Goal: Navigation & Orientation: Understand site structure

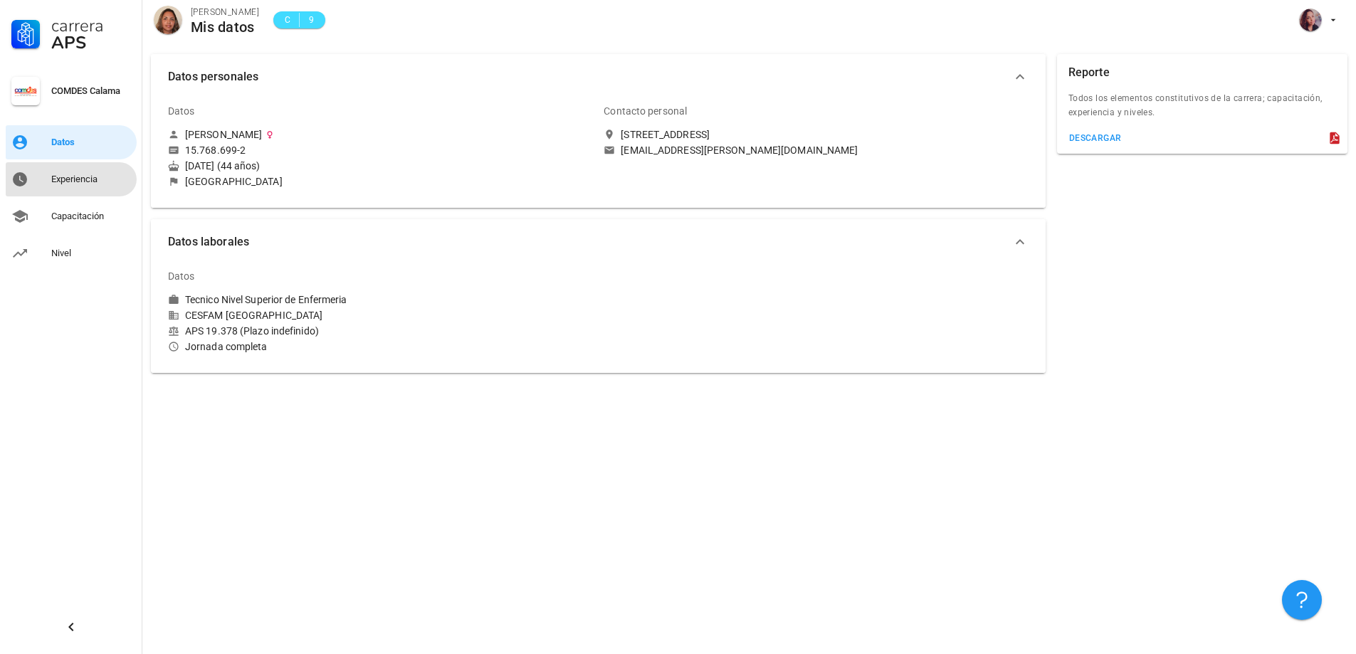
click at [74, 189] on div "Experiencia" at bounding box center [91, 179] width 80 height 23
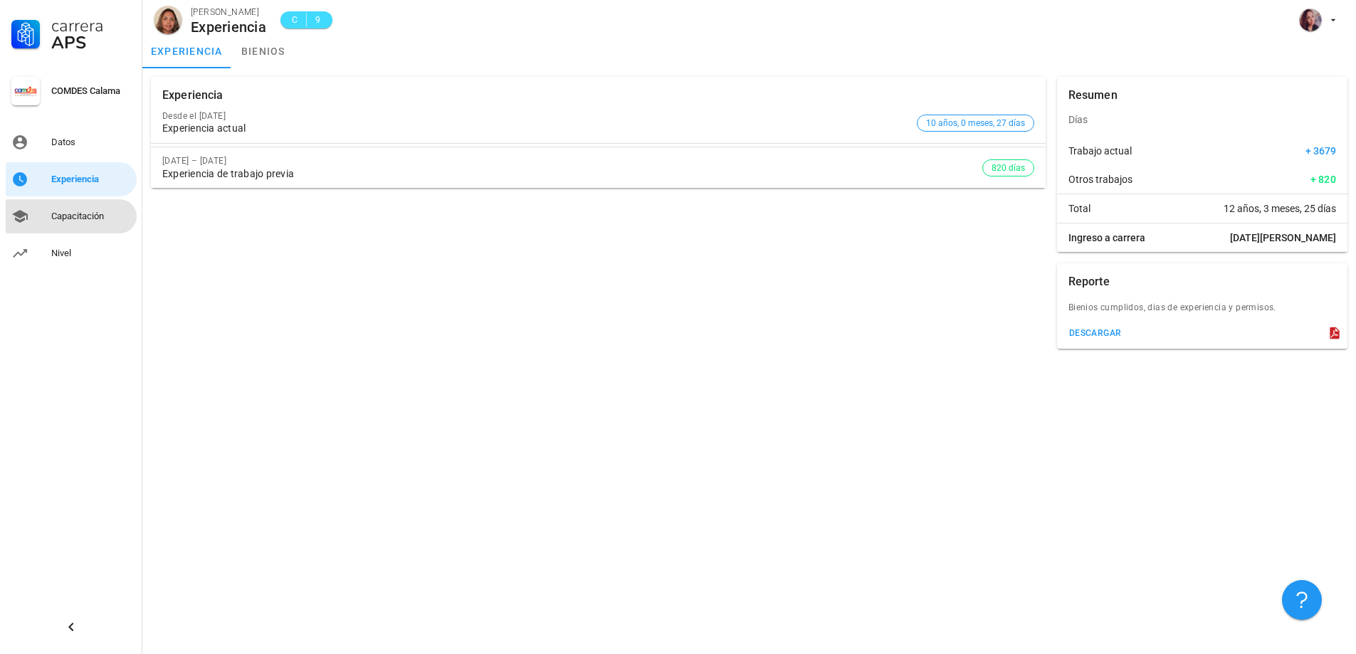
click at [107, 211] on div "Capacitación" at bounding box center [91, 216] width 80 height 11
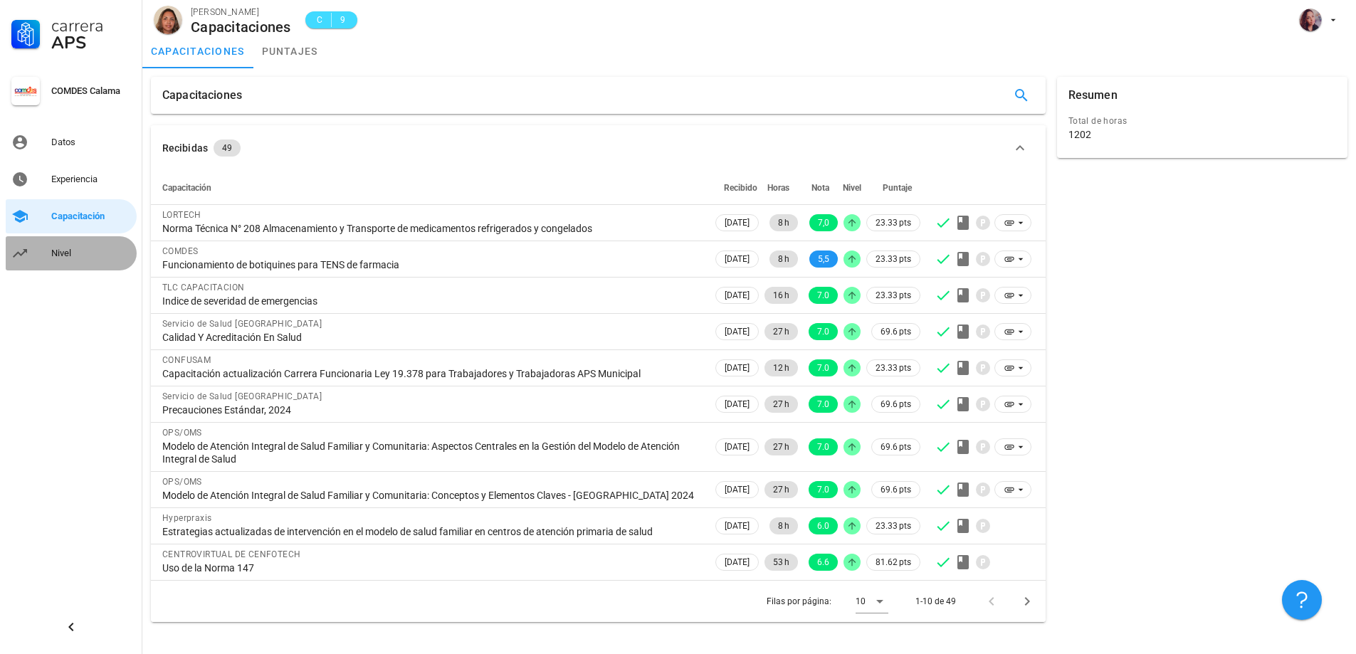
click at [48, 260] on link "Nivel" at bounding box center [71, 253] width 131 height 34
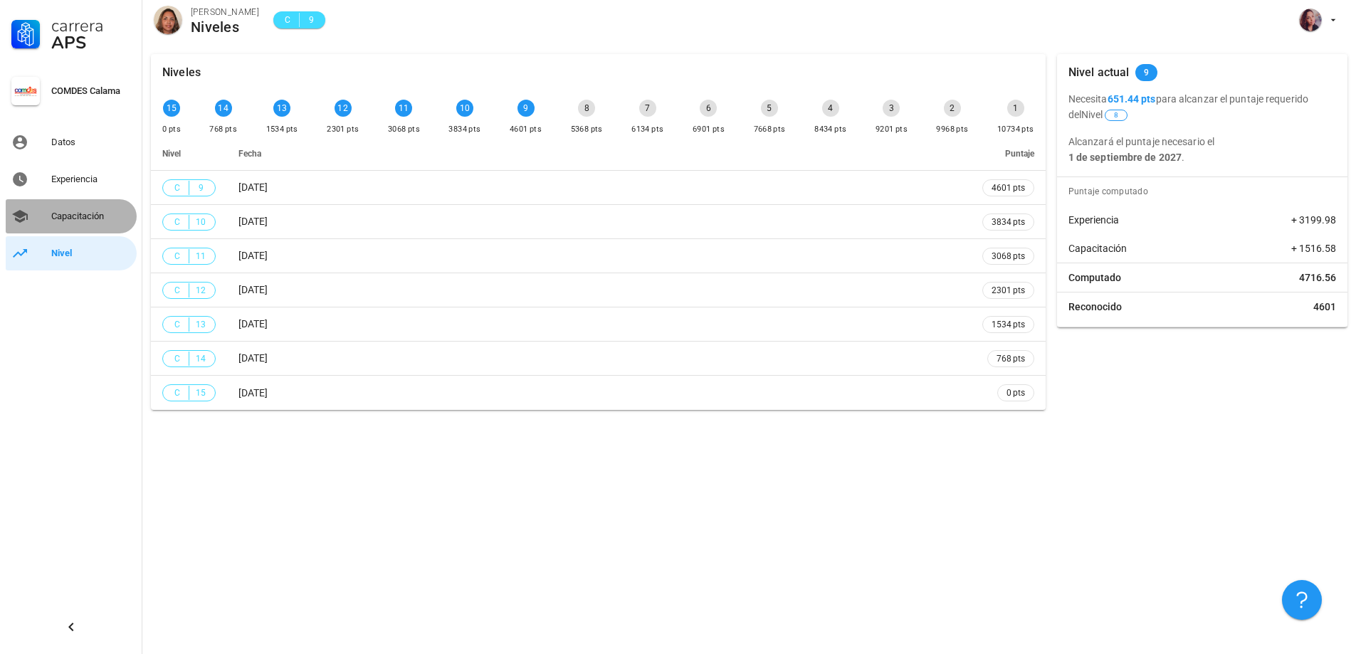
click at [73, 219] on div "Capacitación" at bounding box center [91, 216] width 80 height 11
